Goal: Information Seeking & Learning: Learn about a topic

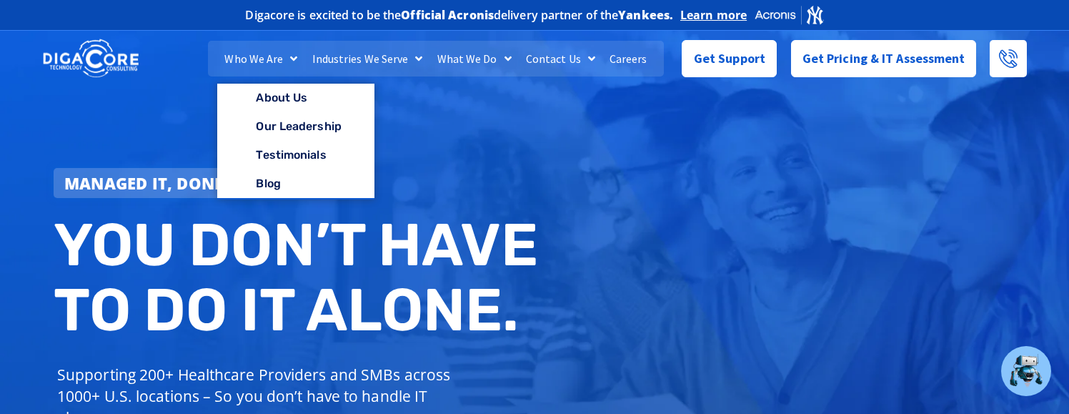
click at [527, 149] on div "Managed IT, done better. You don’t have to do IT alone. Supporting 200+ Healthc…" at bounding box center [534, 291] width 1069 height 535
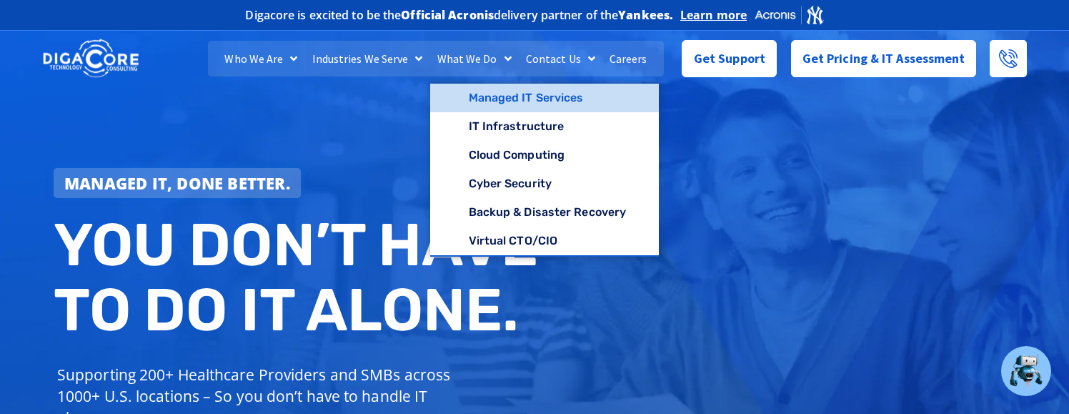
click at [579, 97] on link "Managed IT Services" at bounding box center [544, 98] width 229 height 29
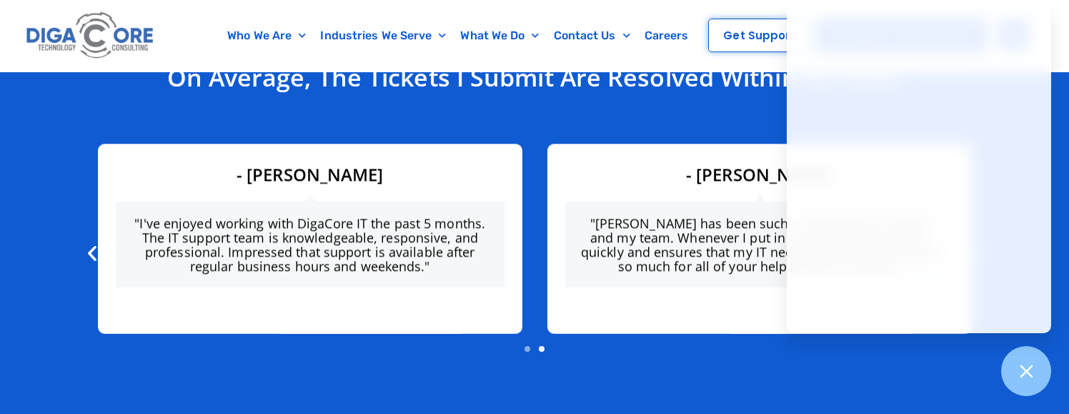
scroll to position [3906, 0]
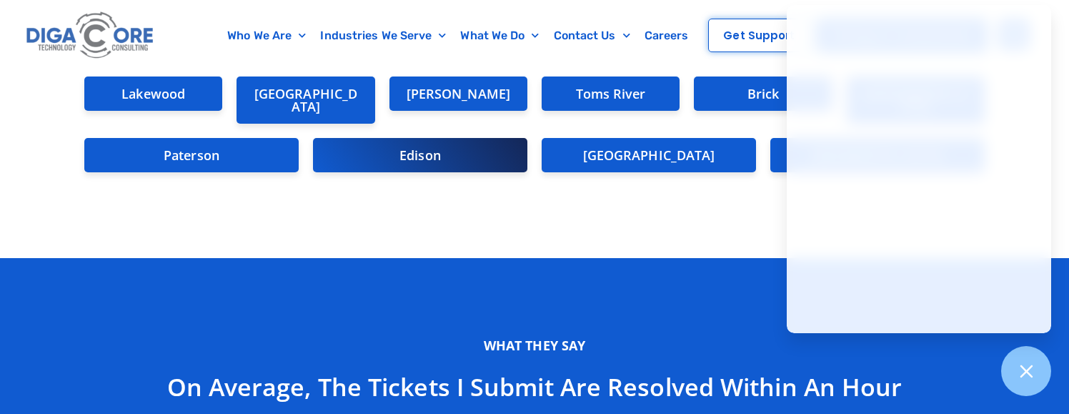
click at [422, 153] on h2 "Edison" at bounding box center [420, 155] width 186 height 13
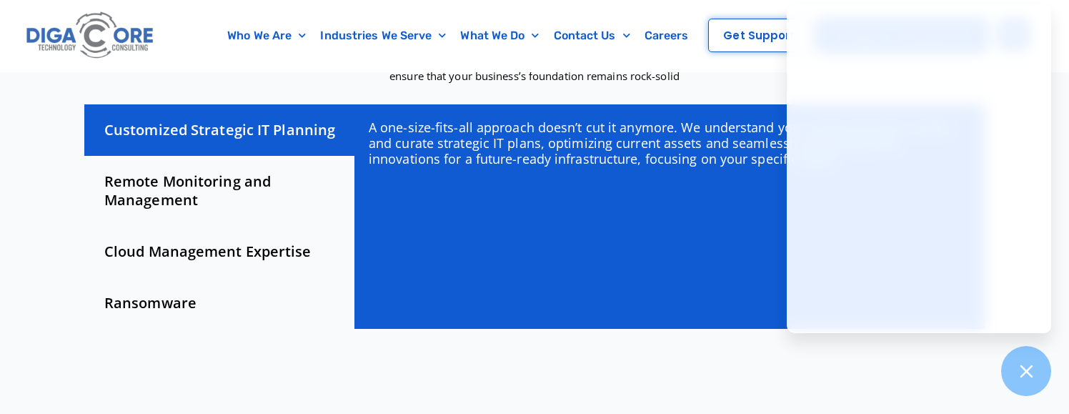
scroll to position [375, 0]
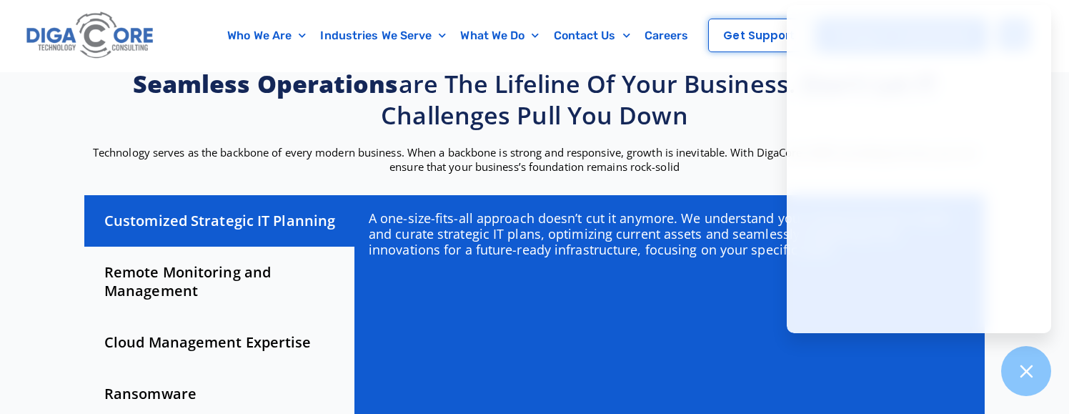
click at [178, 253] on div "Remote Monitoring and Management" at bounding box center [219, 281] width 270 height 70
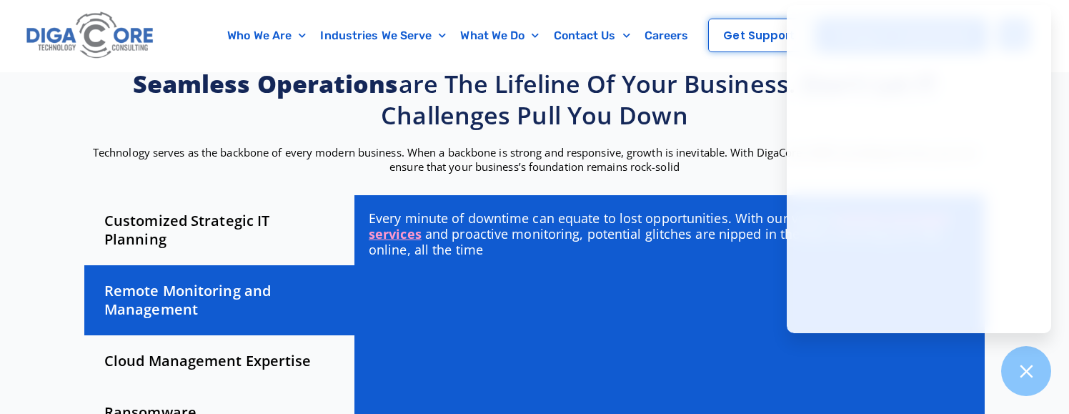
click at [179, 345] on div "Cloud Management Expertise" at bounding box center [219, 360] width 270 height 51
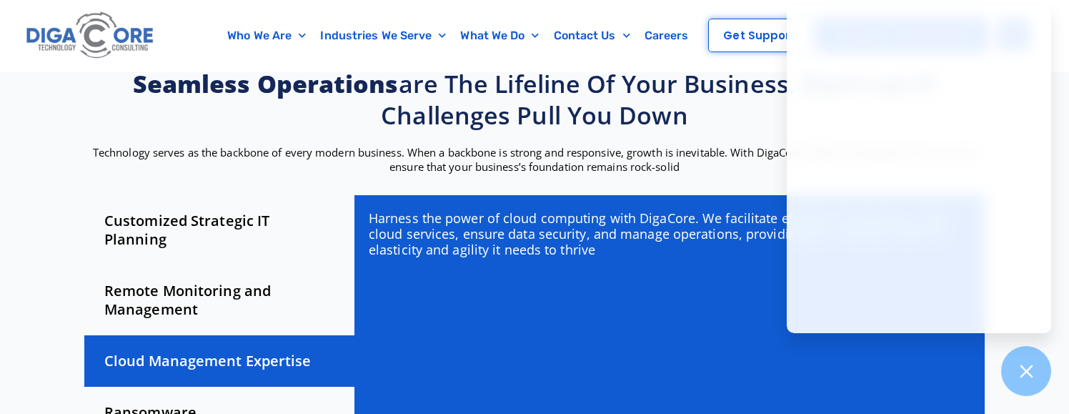
click at [161, 401] on div "Ransomware" at bounding box center [219, 411] width 270 height 51
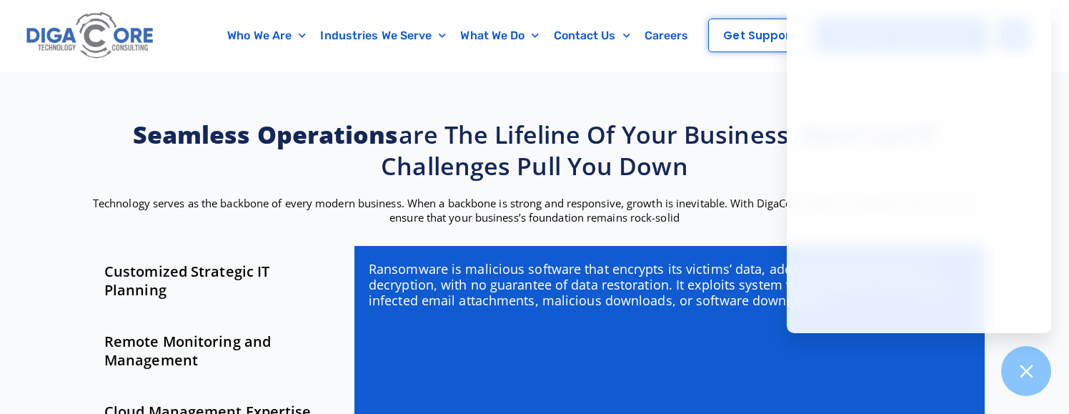
scroll to position [321, 0]
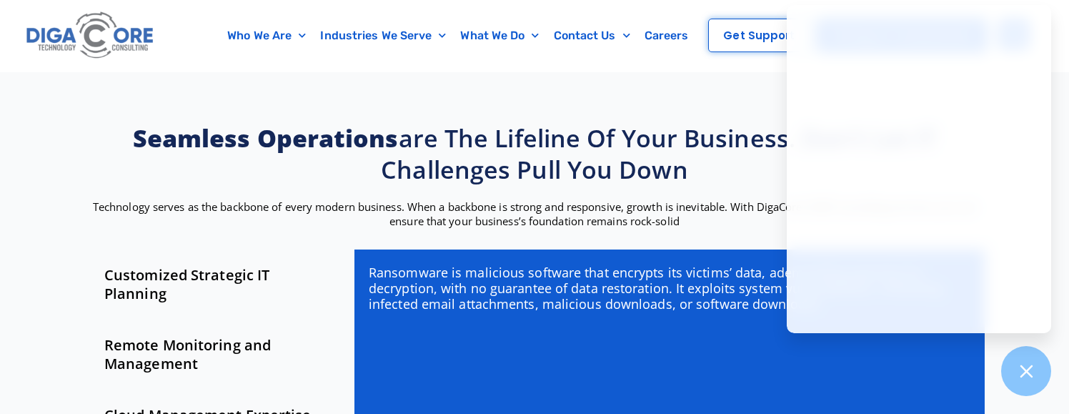
click at [208, 389] on div "Cloud Management Expertise" at bounding box center [219, 414] width 270 height 51
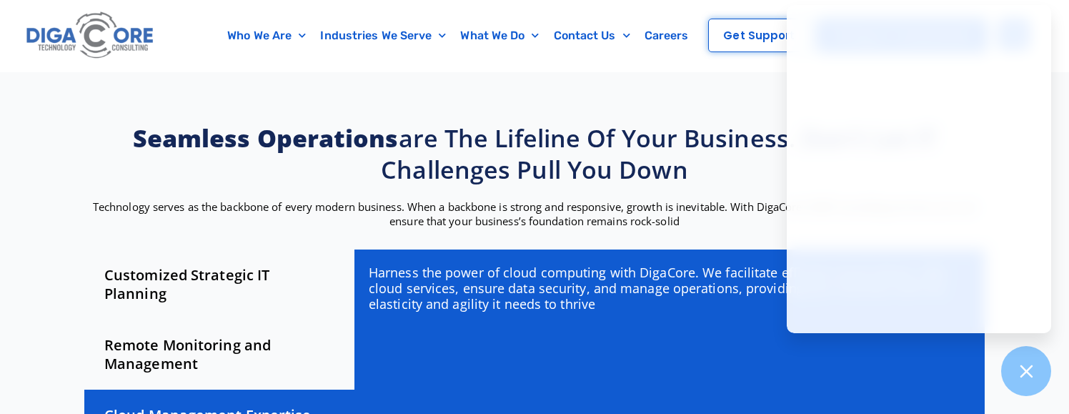
click at [194, 338] on div "Remote Monitoring and Management" at bounding box center [219, 354] width 270 height 70
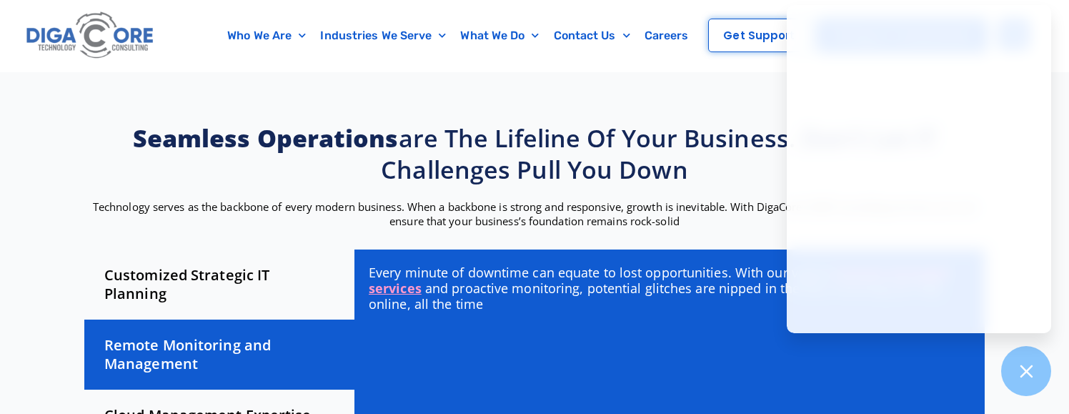
click at [207, 244] on div "Customized Strategic IT Planning Remote Monitoring and Management Cloud Managem…" at bounding box center [534, 370] width 914 height 257
click at [207, 274] on div "Customized Strategic IT Planning" at bounding box center [219, 284] width 270 height 70
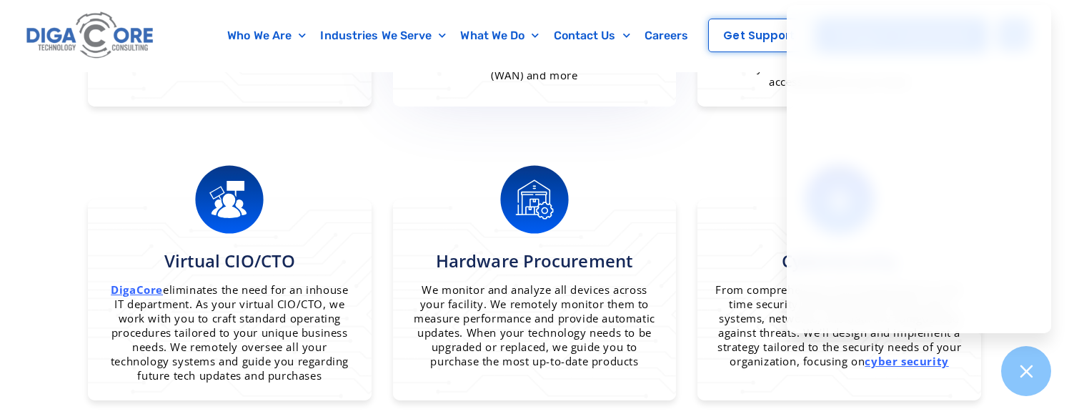
scroll to position [1230, 0]
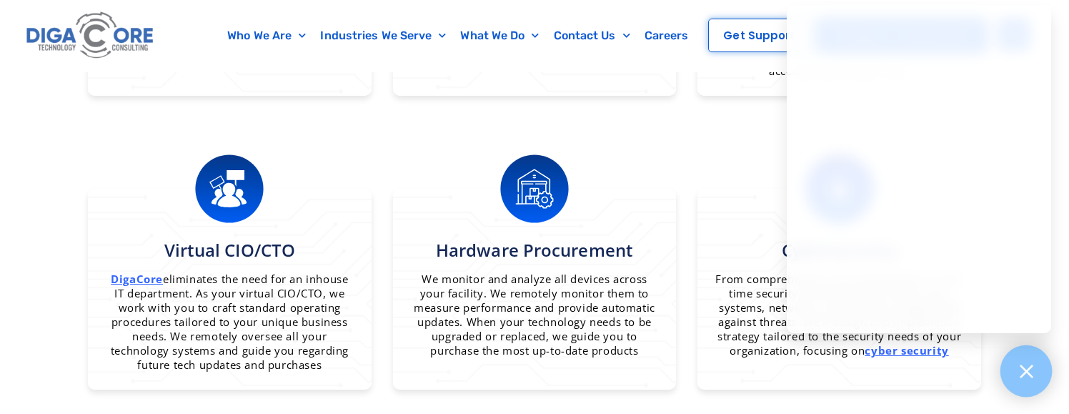
click at [1034, 388] on div at bounding box center [1026, 371] width 52 height 52
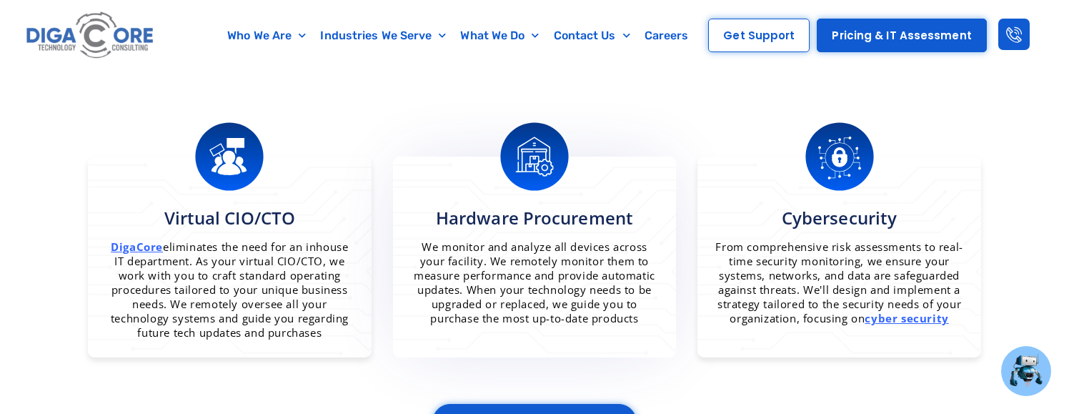
scroll to position [1272, 0]
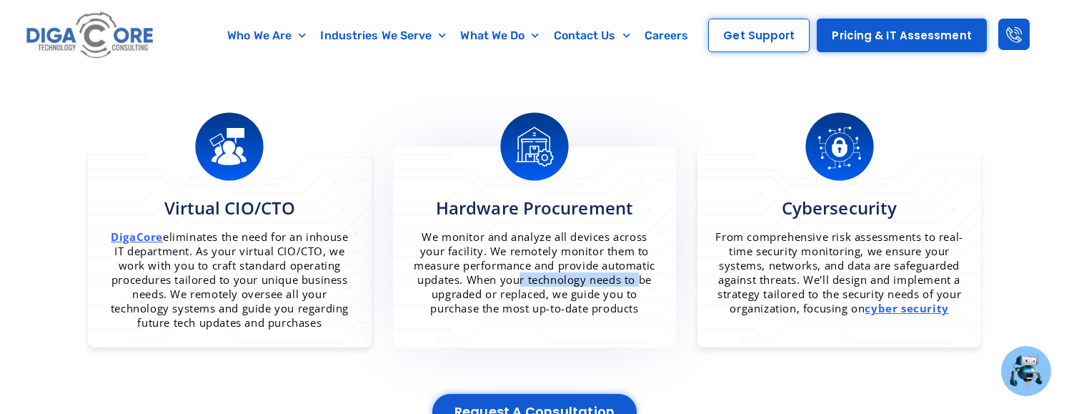
drag, startPoint x: 476, startPoint y: 275, endPoint x: 601, endPoint y: 275, distance: 124.3
click at [601, 275] on p "We monitor and analyze all devices across your facility. We remotely monitor th…" at bounding box center [535, 272] width 248 height 86
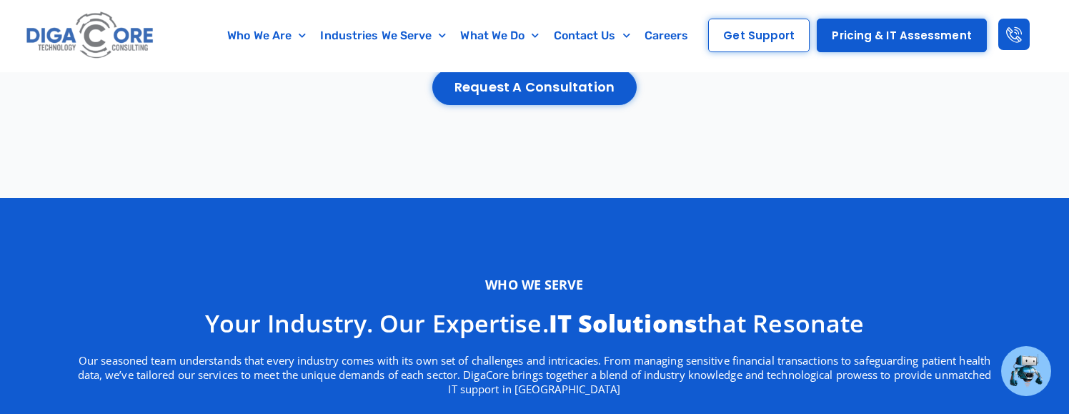
scroll to position [2629, 0]
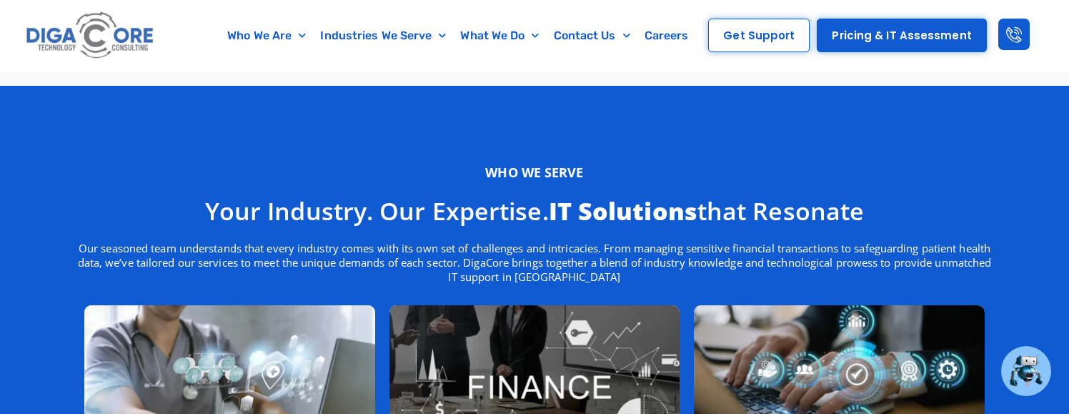
drag, startPoint x: 365, startPoint y: 201, endPoint x: 789, endPoint y: 225, distance: 424.9
click at [789, 225] on div "Who we serve Your industry. Our expertise. IT solutions that resonate Our seaso…" at bounding box center [534, 411] width 929 height 508
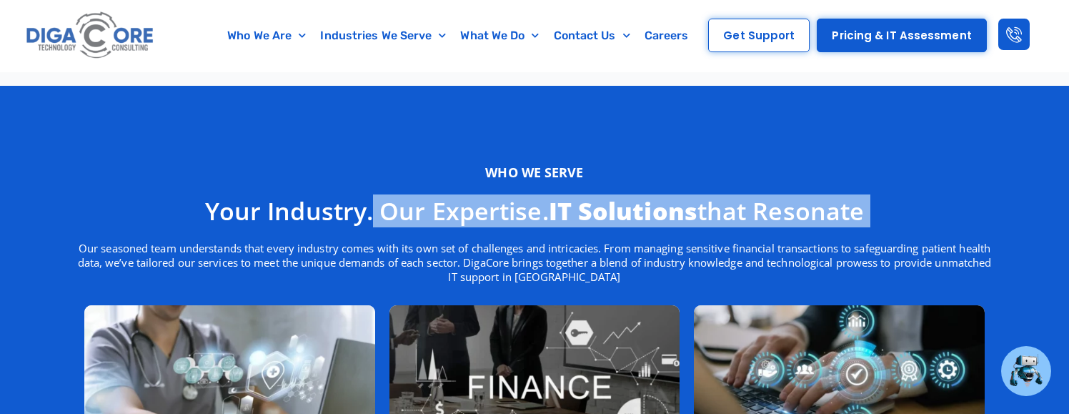
click at [657, 228] on div "Who we serve Your industry. Our expertise. IT solutions that resonate Our seaso…" at bounding box center [534, 411] width 929 height 508
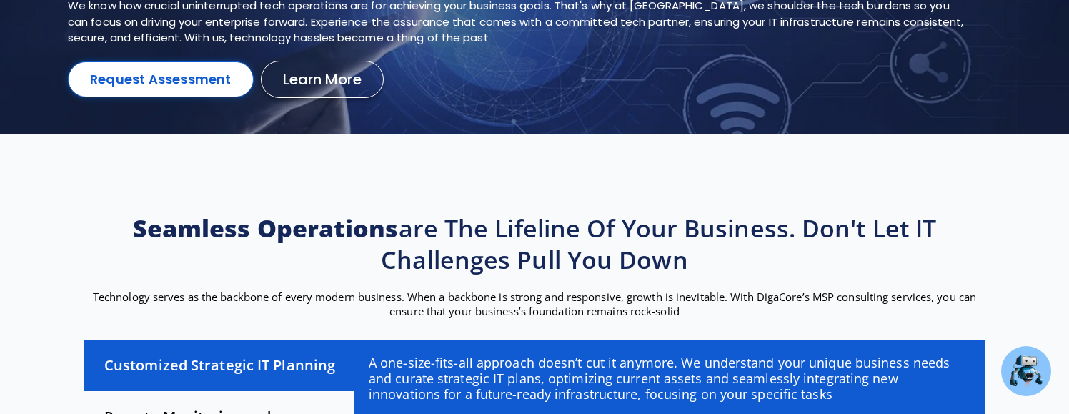
scroll to position [0, 0]
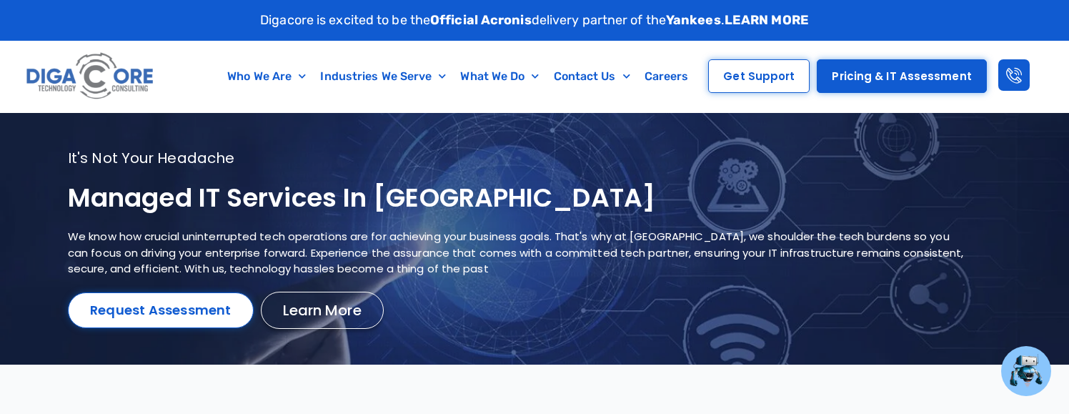
click at [94, 75] on img at bounding box center [90, 76] width 135 height 57
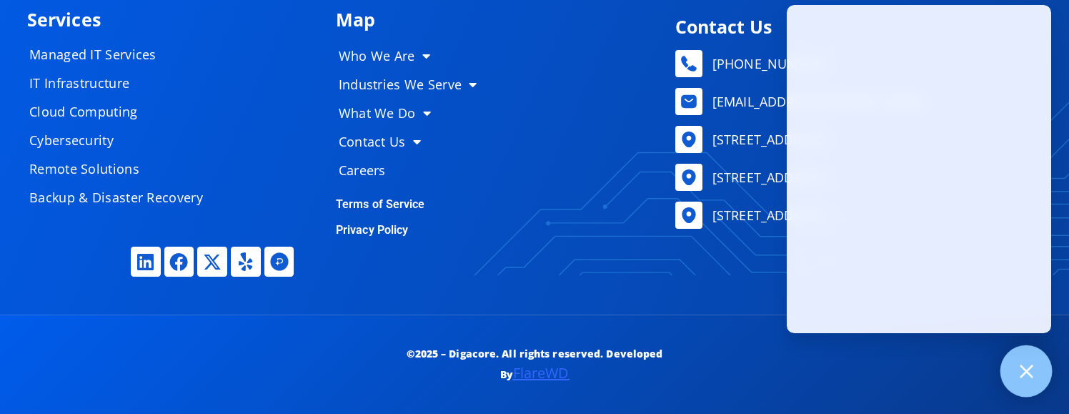
scroll to position [7108, 0]
click at [1036, 375] on div at bounding box center [1026, 371] width 52 height 52
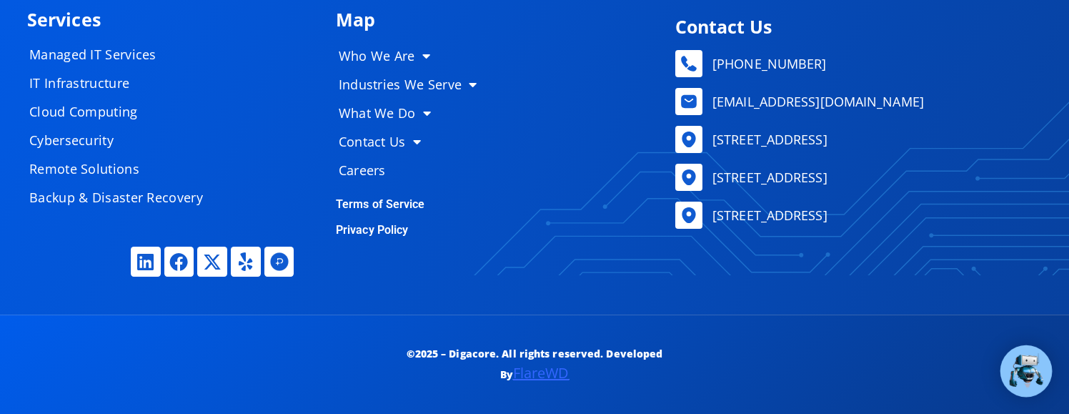
click at [1036, 353] on img at bounding box center [1025, 370] width 37 height 37
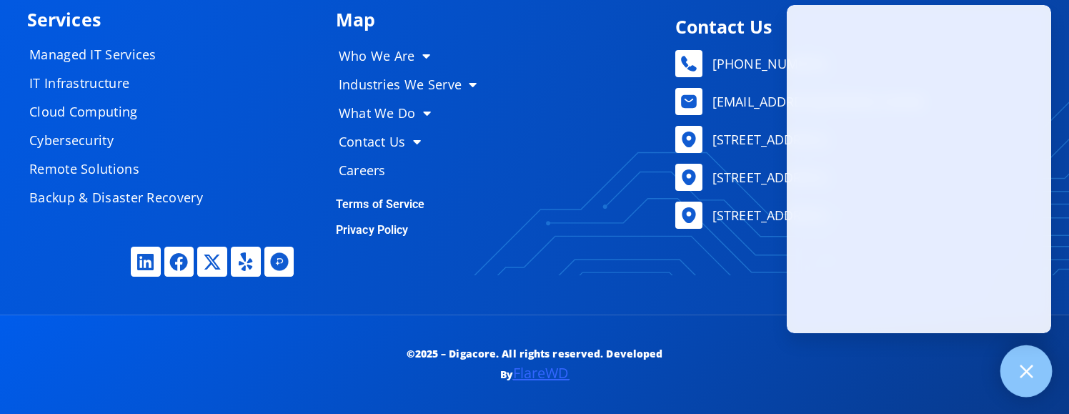
click at [1000, 374] on div at bounding box center [1026, 371] width 52 height 52
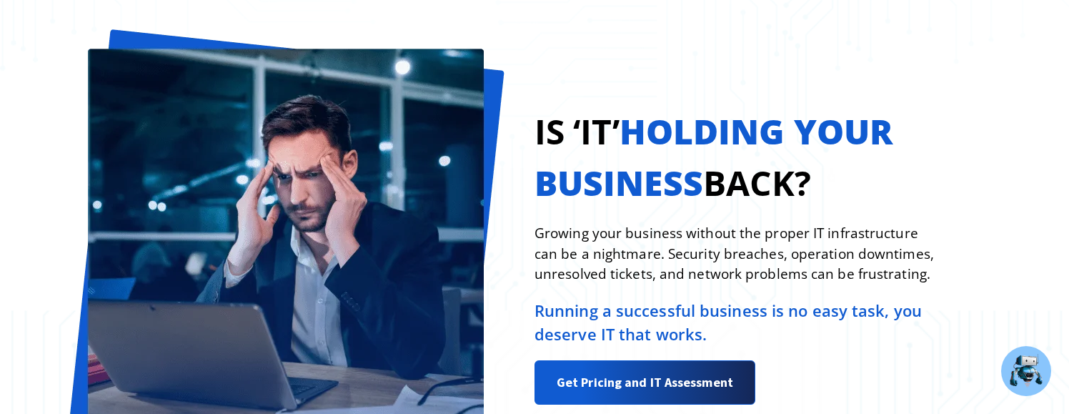
scroll to position [0, 0]
